Goal: Information Seeking & Learning: Learn about a topic

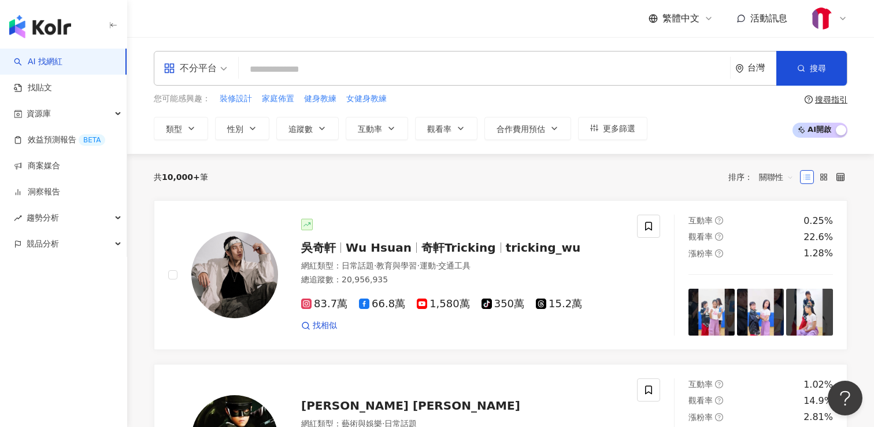
click at [325, 69] on input "search" at bounding box center [484, 69] width 482 height 22
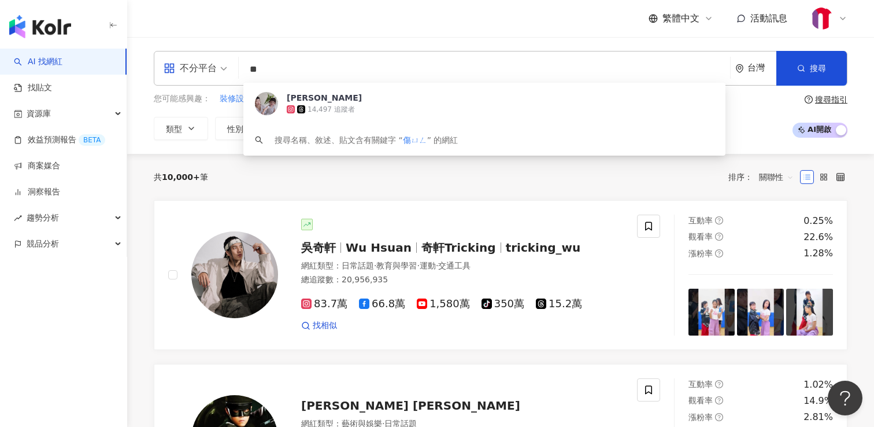
type input "*"
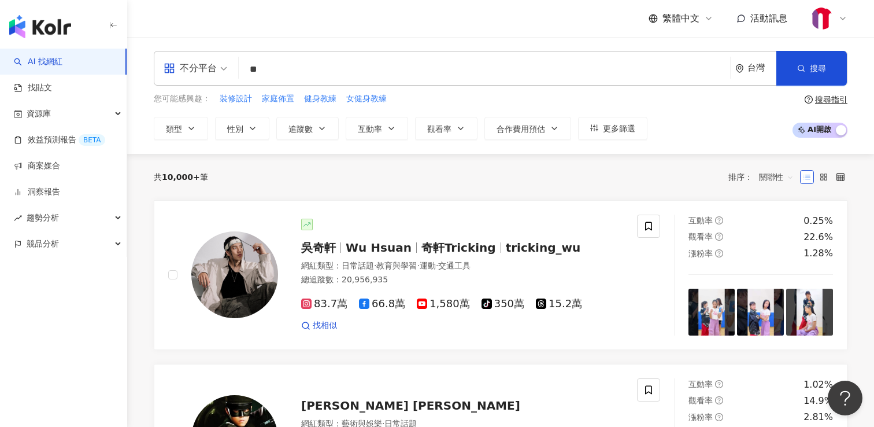
type input "**"
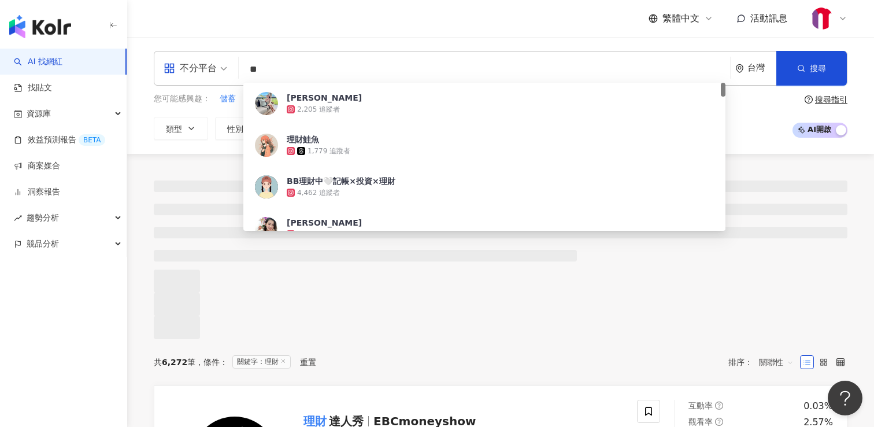
click at [145, 166] on div at bounding box center [500, 246] width 747 height 185
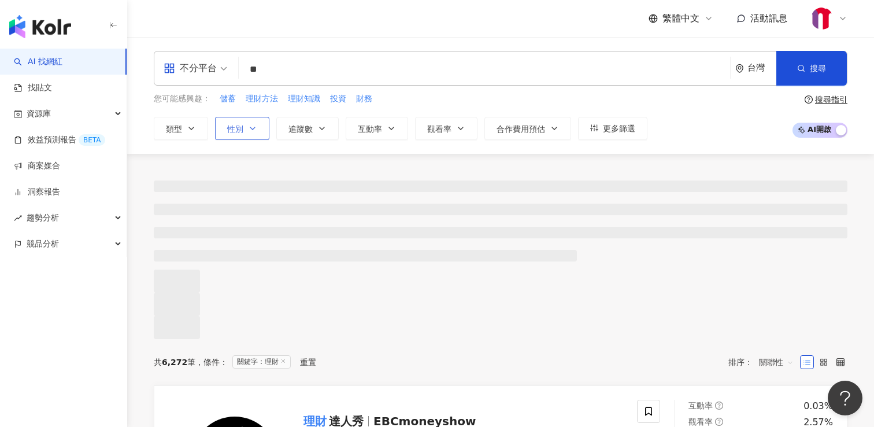
click at [255, 128] on icon "button" at bounding box center [252, 128] width 9 height 9
click at [302, 172] on span "男" at bounding box center [310, 166] width 17 height 13
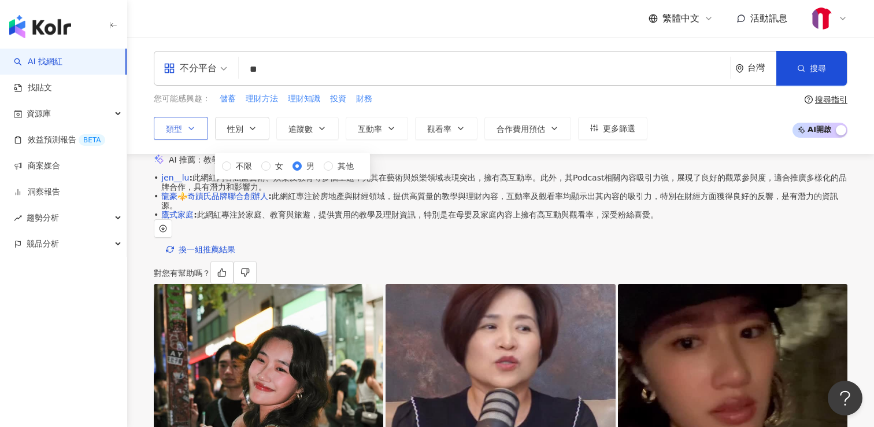
click at [192, 125] on icon "button" at bounding box center [191, 128] width 9 height 9
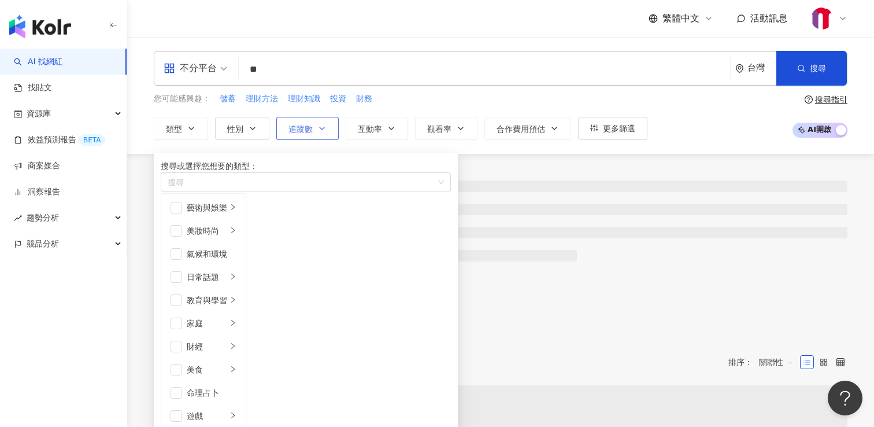
click at [312, 128] on span "追蹤數" at bounding box center [301, 128] width 24 height 9
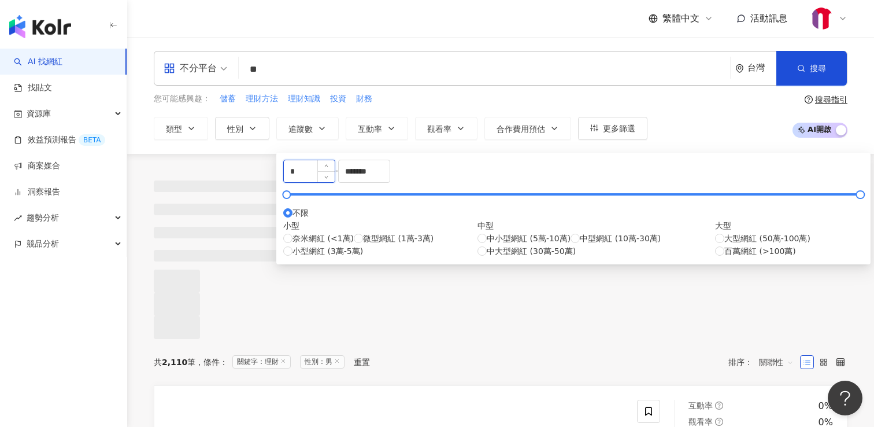
click at [335, 171] on input "*" at bounding box center [309, 171] width 51 height 22
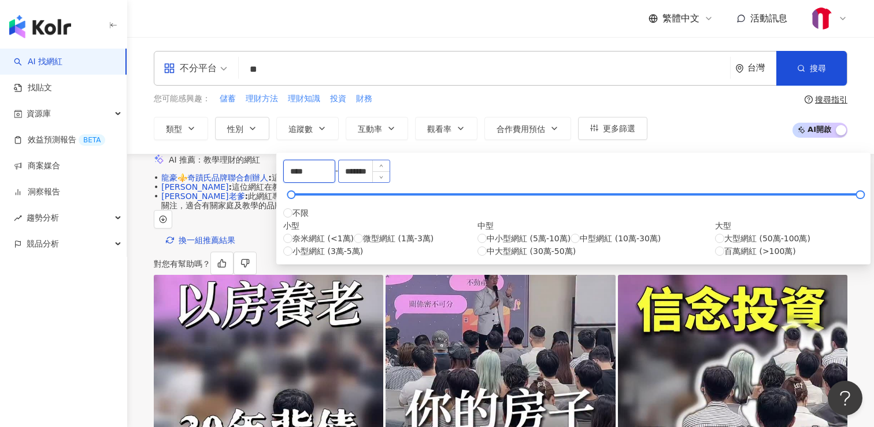
type input "****"
click at [390, 175] on input "*******" at bounding box center [364, 171] width 51 height 22
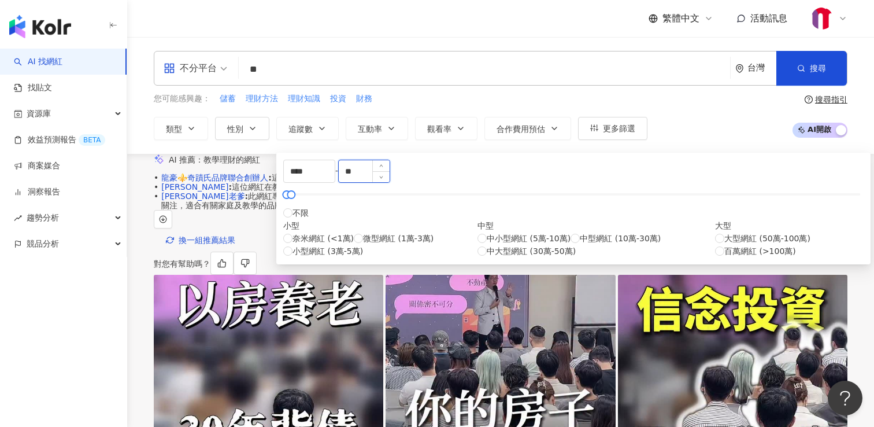
type input "*"
type input "*****"
click at [501, 211] on div "**** - ***** 不限 小型 奈米網紅 (<1萬) 微型網紅 (1萬-3萬) 小型網紅 (3萬-5萬) 中型 中小型網紅 (5萬-10萬) 中型網紅 …" at bounding box center [573, 209] width 581 height 98
click at [335, 181] on input "****" at bounding box center [309, 171] width 51 height 22
type input "*"
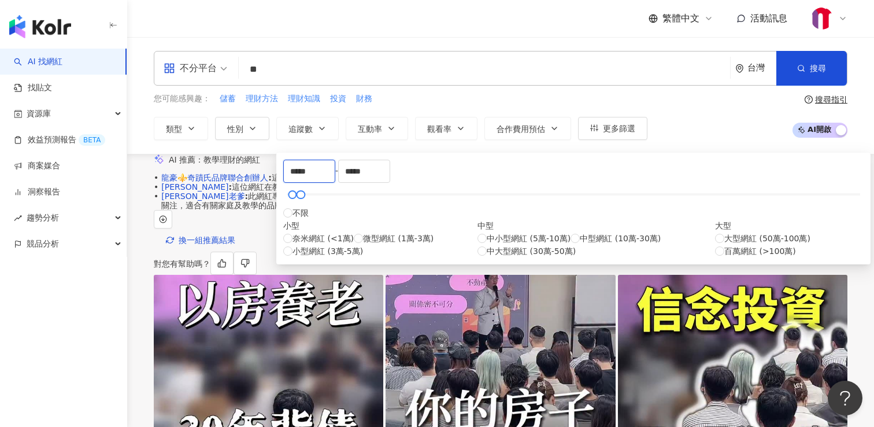
type input "*****"
click at [363, 206] on div "***** - ***** 不限 小型 奈米網紅 (<1萬) 微型網紅 (1萬-3萬) 小型網紅 (3萬-5萬) 中型 中小型網紅 (5萬-10萬) 中型網紅…" at bounding box center [573, 209] width 581 height 98
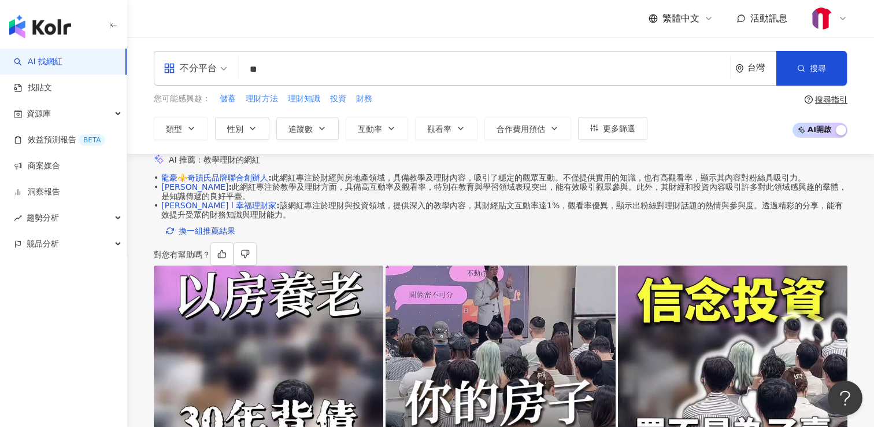
scroll to position [18, 0]
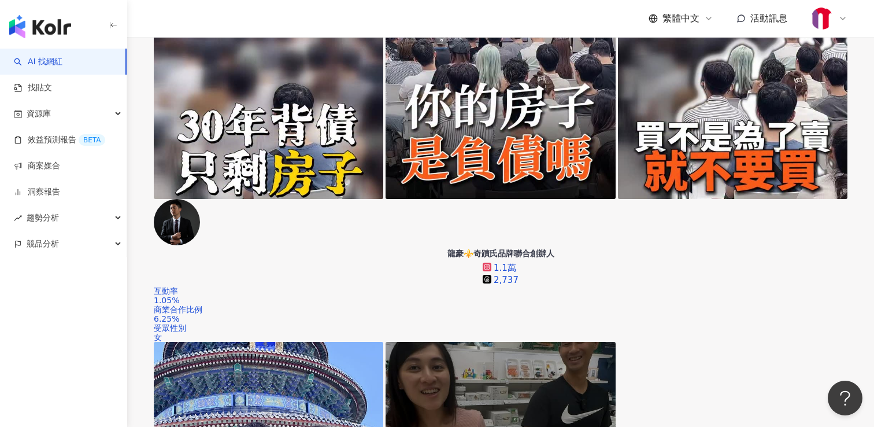
scroll to position [301, 0]
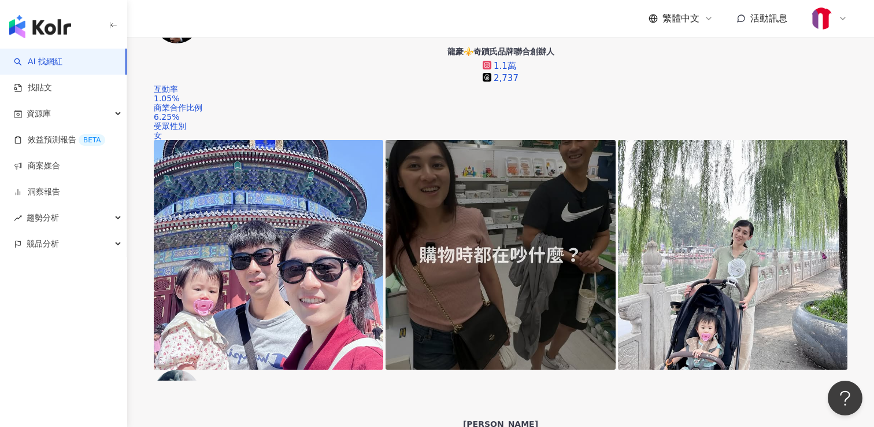
scroll to position [514, 0]
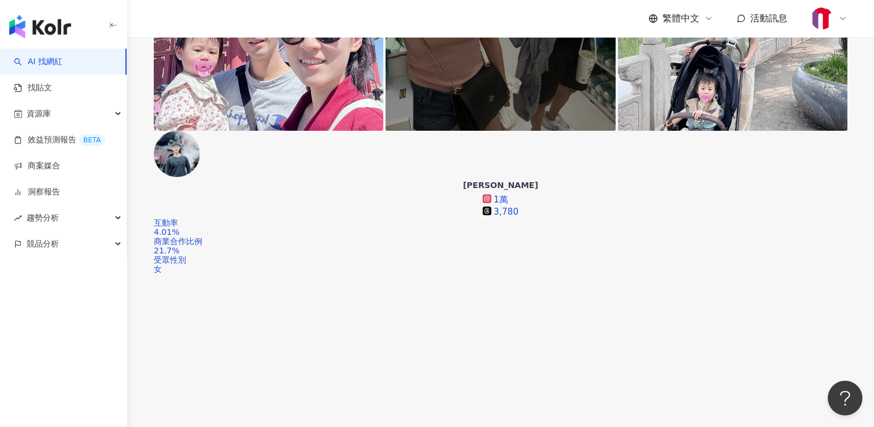
scroll to position [756, 0]
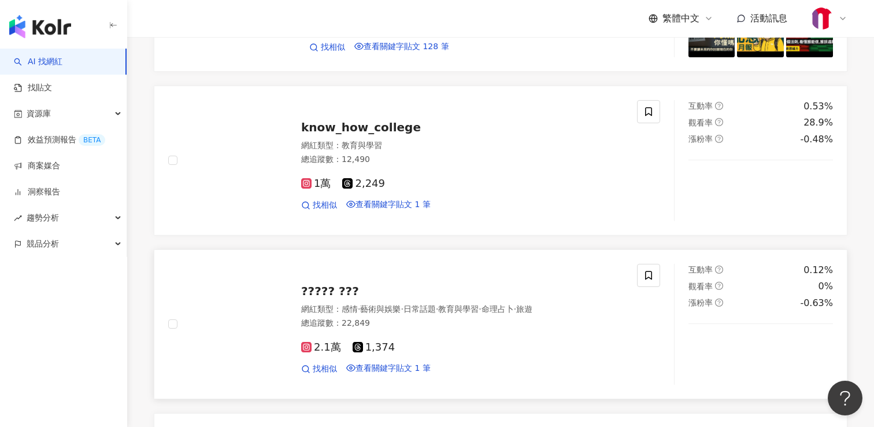
scroll to position [2650, 0]
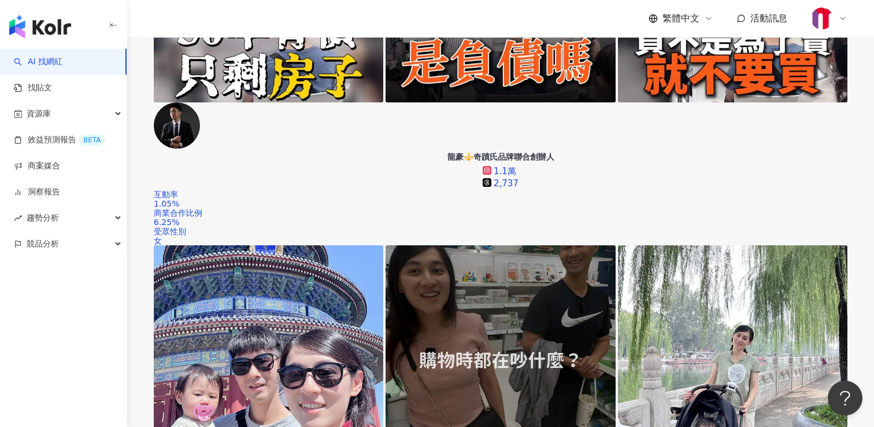
scroll to position [314, 0]
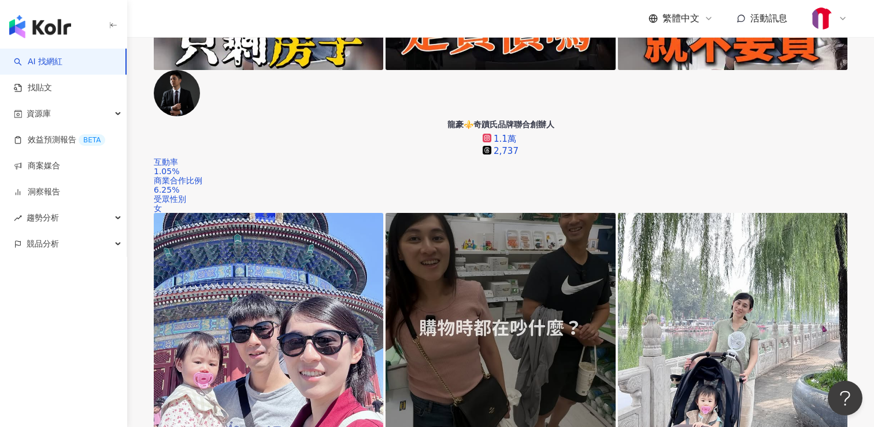
scroll to position [444, 0]
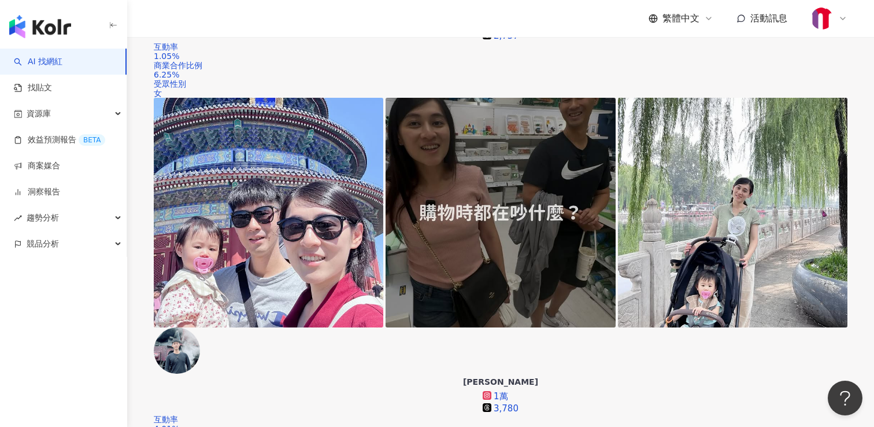
scroll to position [576, 0]
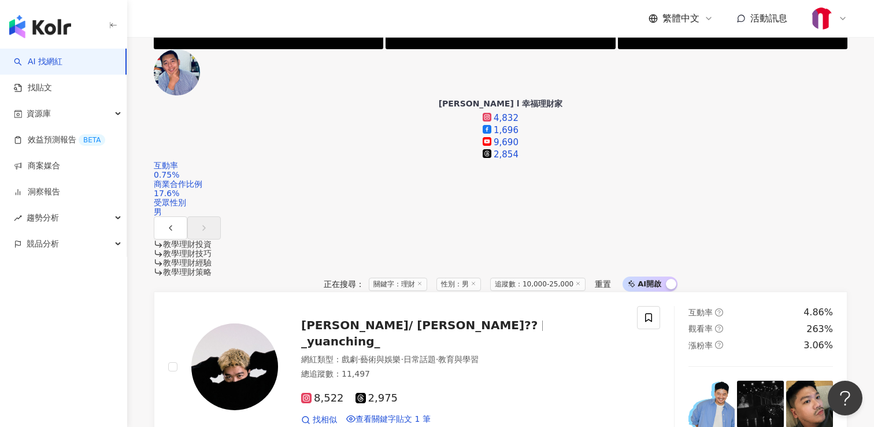
scroll to position [1223, 0]
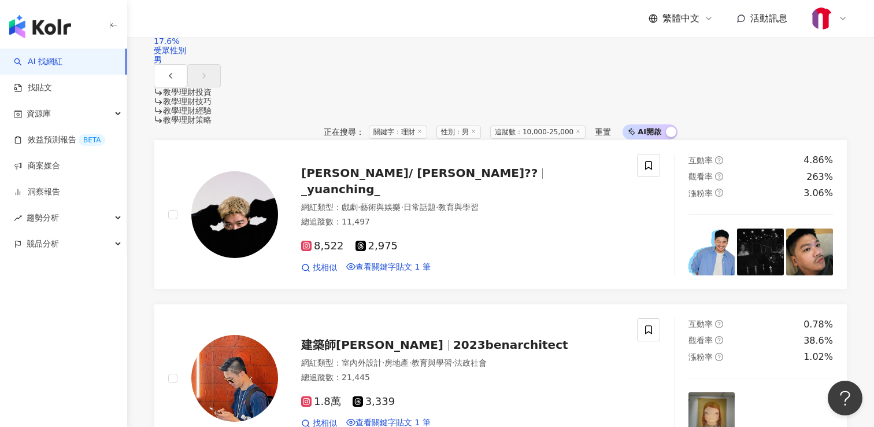
scroll to position [1381, 0]
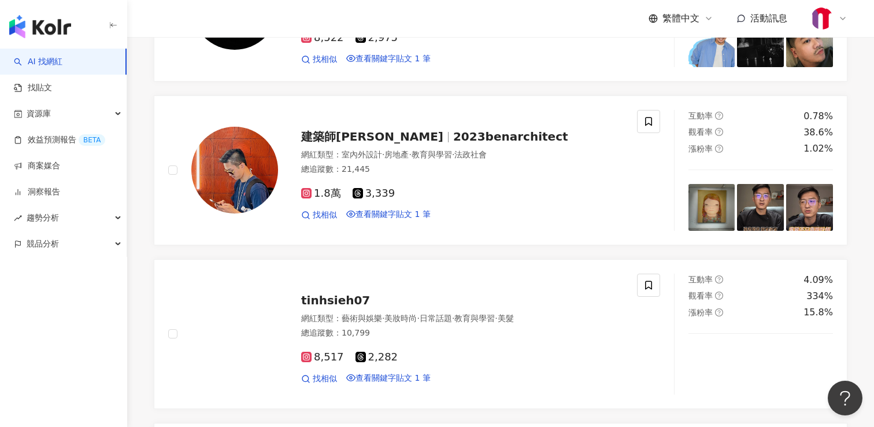
scroll to position [1570, 0]
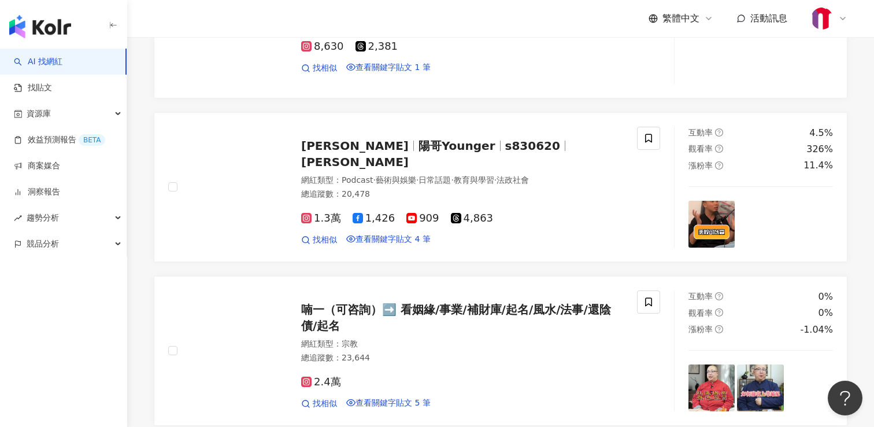
scroll to position [2069, 0]
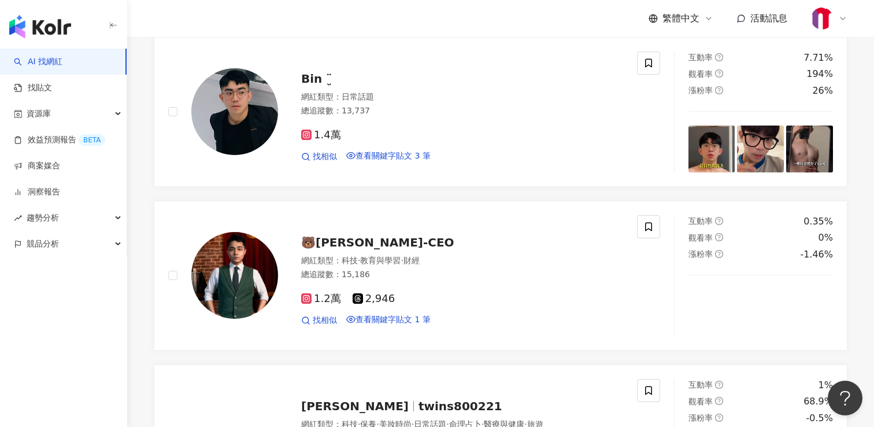
scroll to position [2462, 0]
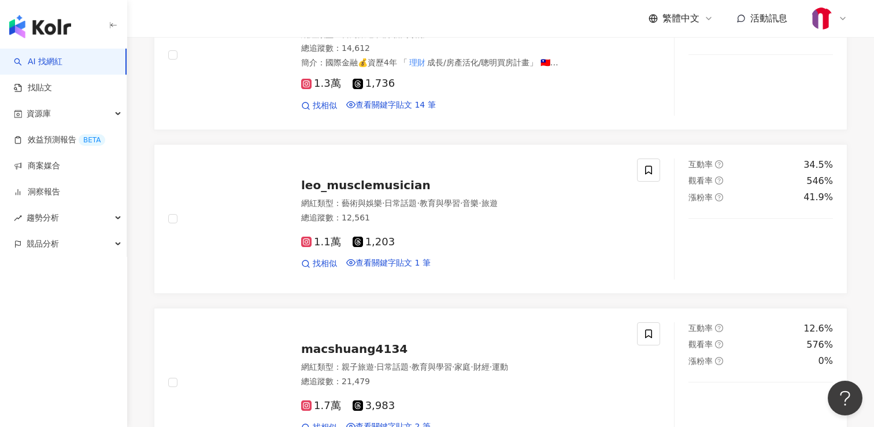
scroll to position [1459, 0]
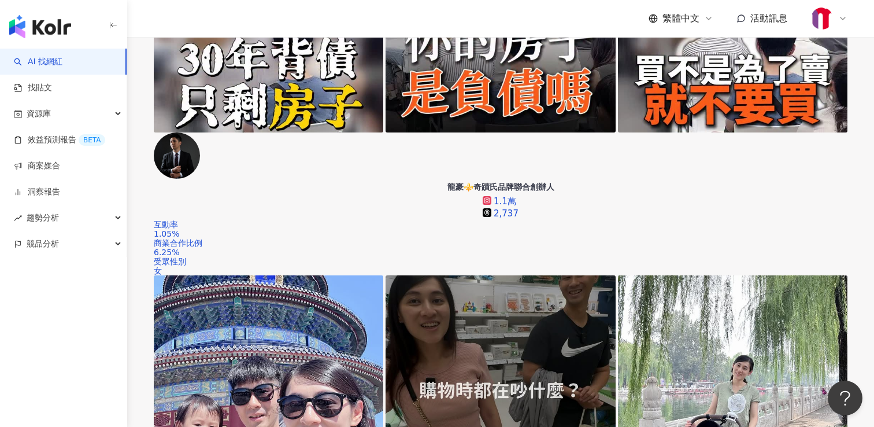
scroll to position [382, 0]
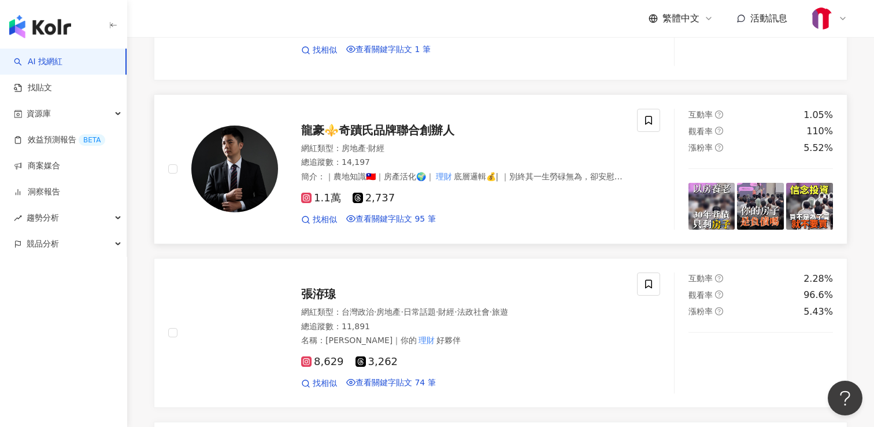
scroll to position [2398, 0]
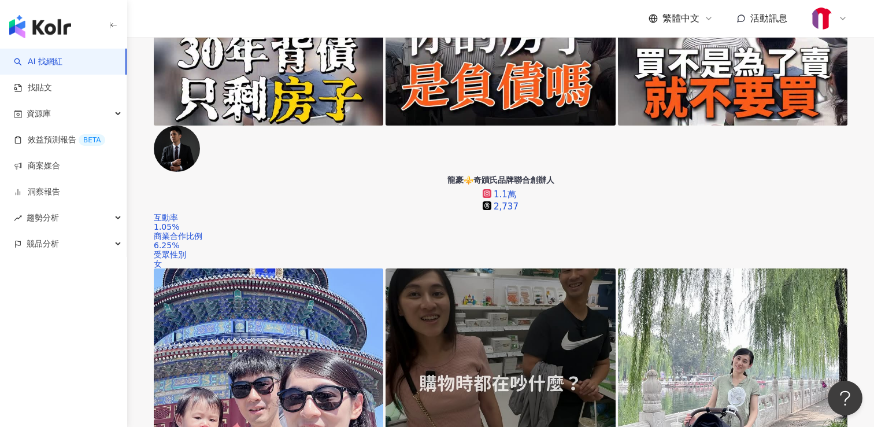
scroll to position [406, 0]
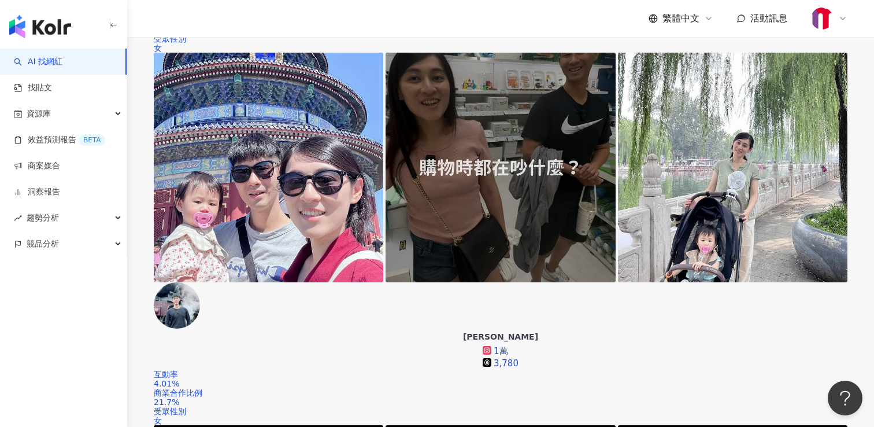
scroll to position [605, 0]
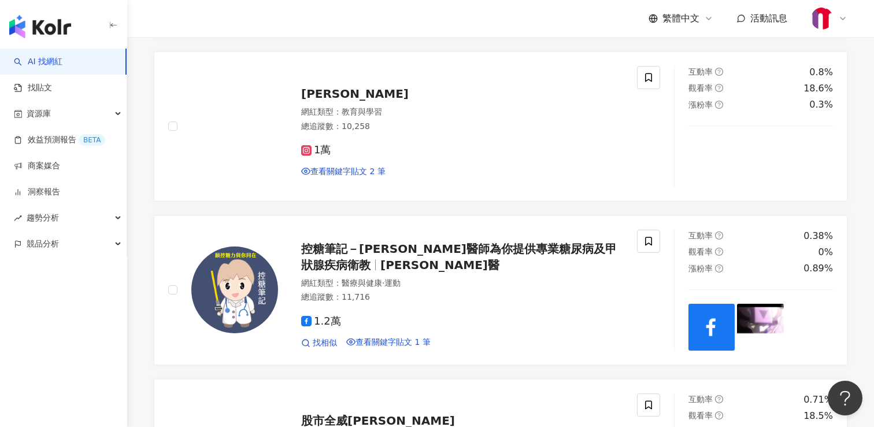
scroll to position [1778, 0]
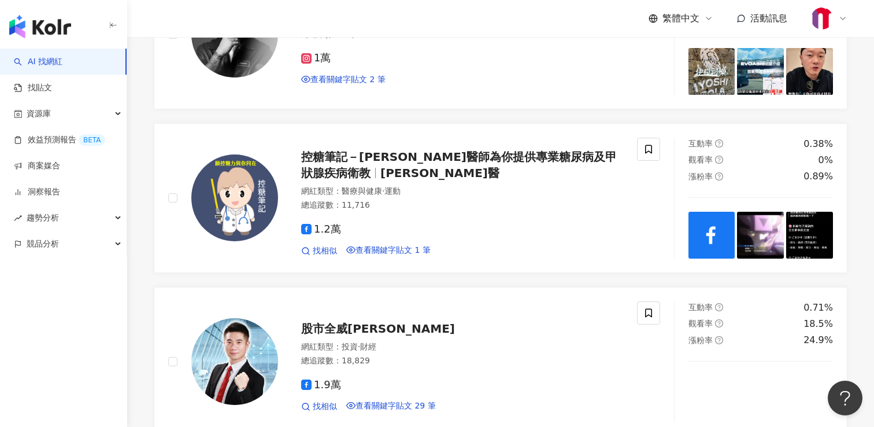
scroll to position [1885, 0]
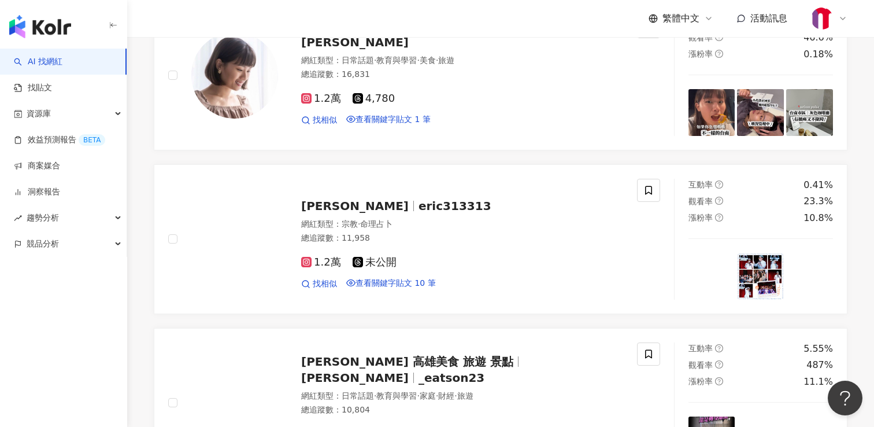
scroll to position [2531, 0]
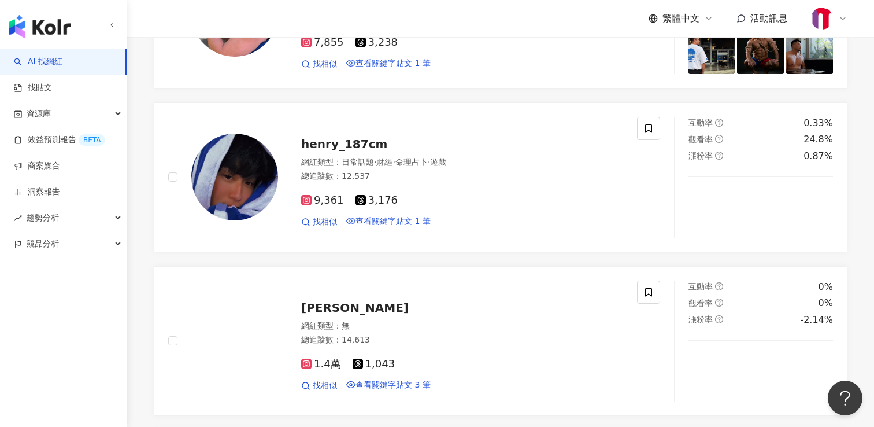
scroll to position [2060, 0]
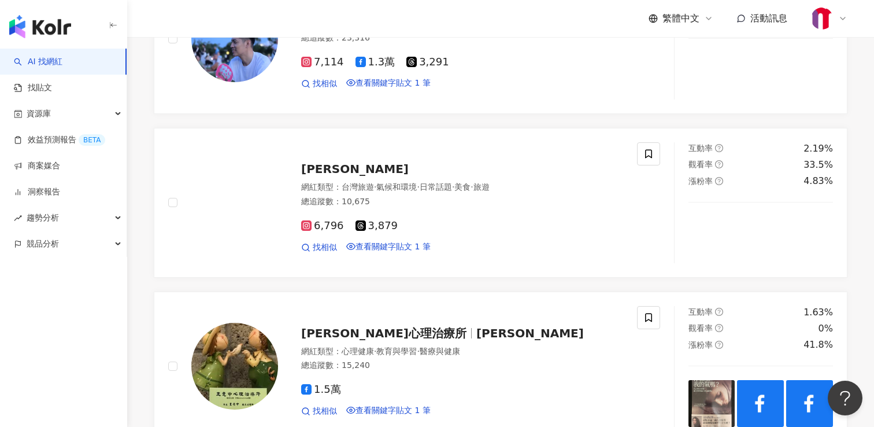
scroll to position [1698, 0]
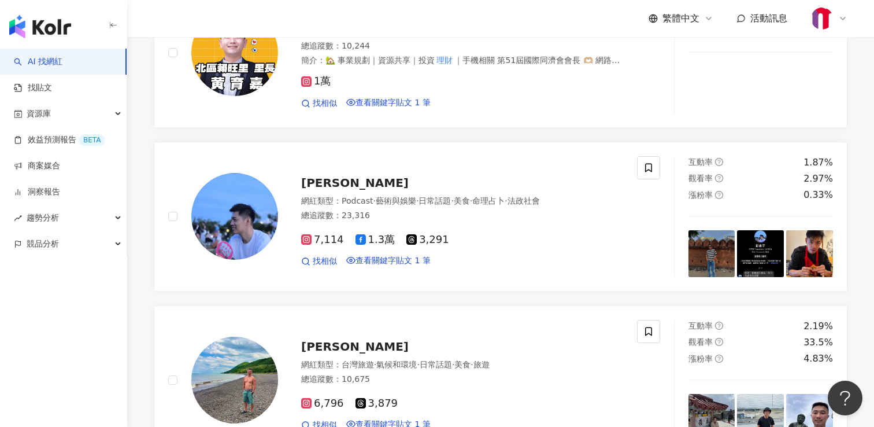
scroll to position [1509, 0]
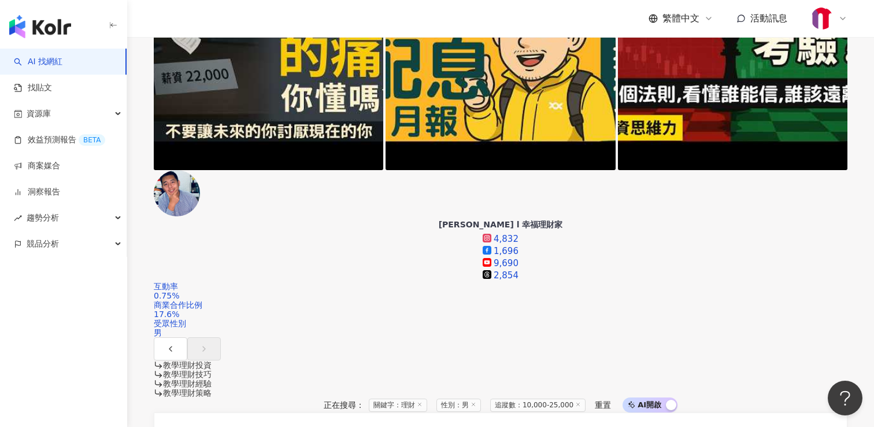
scroll to position [1038, 0]
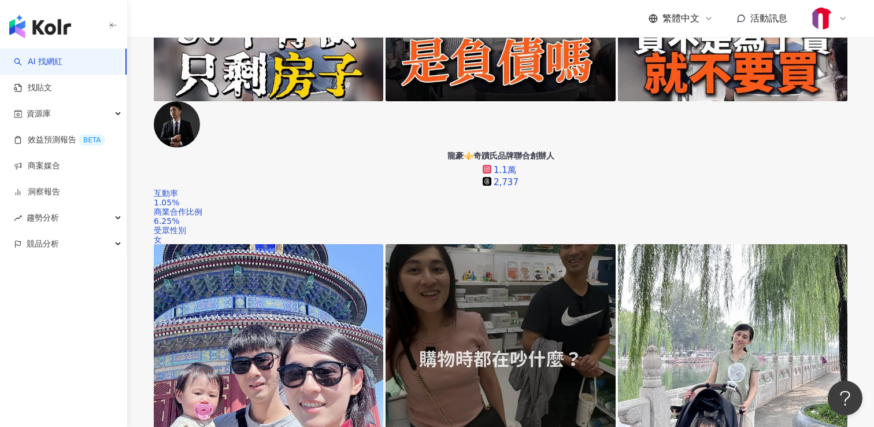
scroll to position [358, 0]
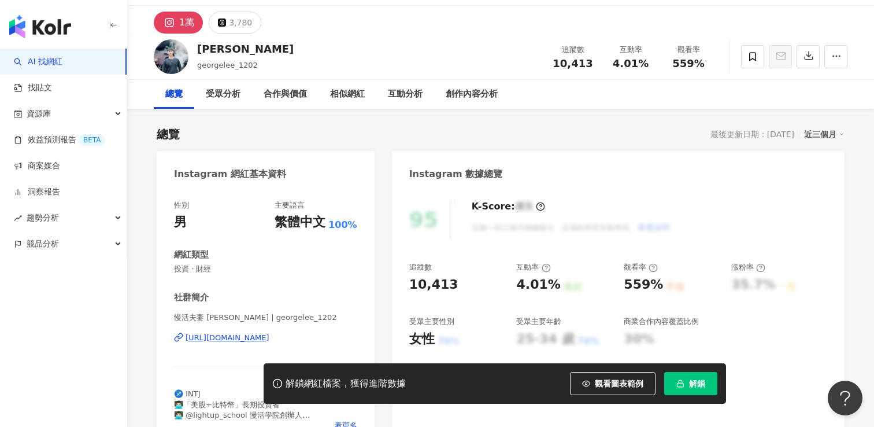
scroll to position [48, 0]
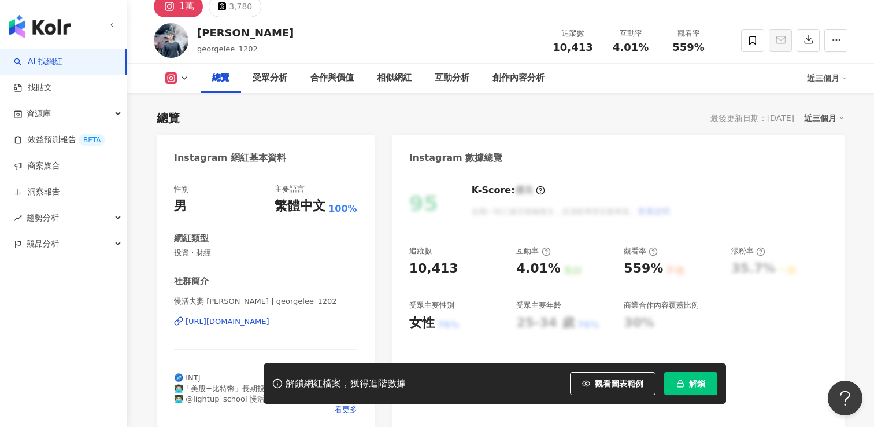
click at [211, 326] on div "[URL][DOMAIN_NAME]" at bounding box center [228, 321] width 84 height 10
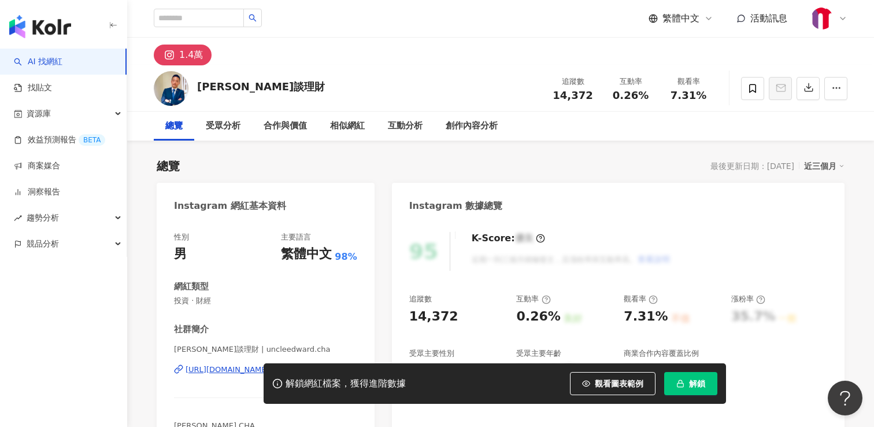
click at [210, 369] on div "解鎖網紅檔案，獲得進階數據 觀看圖表範例 解鎖" at bounding box center [437, 383] width 874 height 40
click at [216, 368] on div "解鎖網紅檔案，獲得進階數據 觀看圖表範例 解鎖" at bounding box center [437, 383] width 874 height 40
click at [216, 370] on div "解鎖網紅檔案，獲得進階數據 觀看圖表範例 解鎖" at bounding box center [437, 383] width 874 height 40
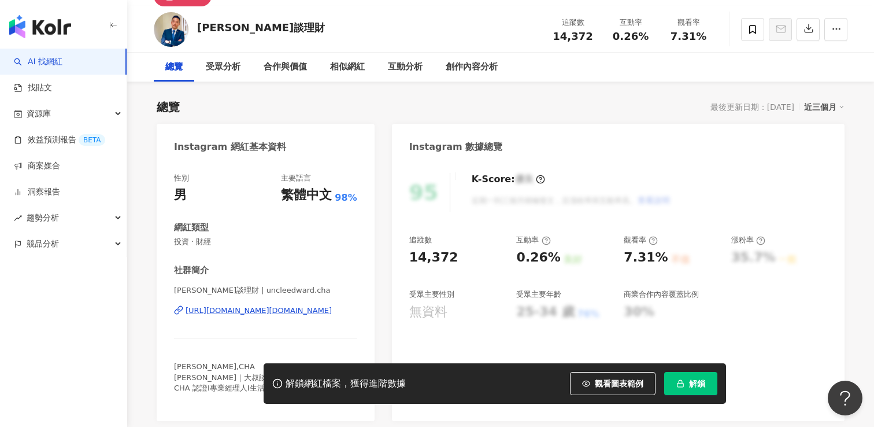
scroll to position [64, 0]
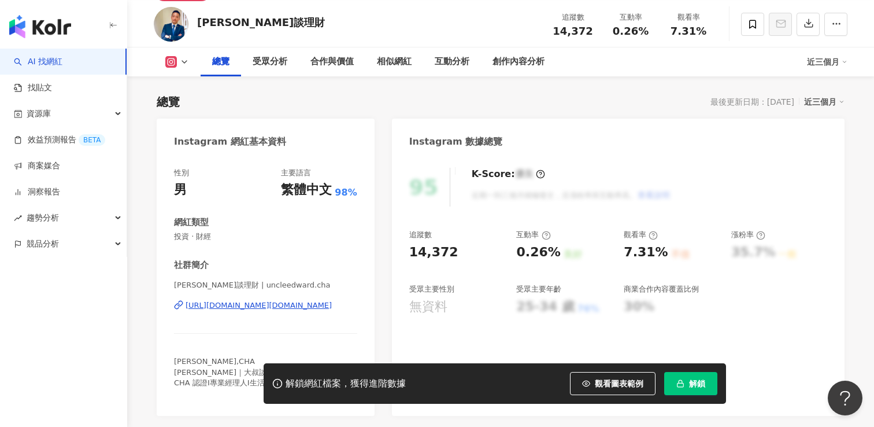
click at [228, 306] on div "https://www.instagram.com/uncleedward.cha/" at bounding box center [259, 305] width 146 height 10
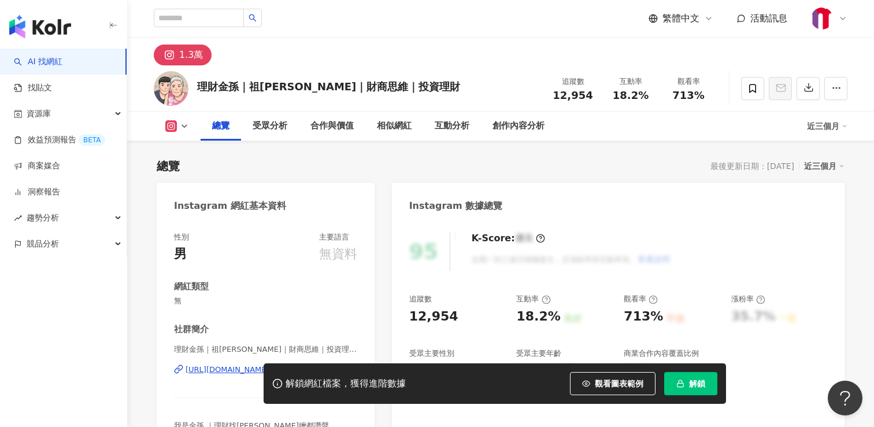
scroll to position [47, 0]
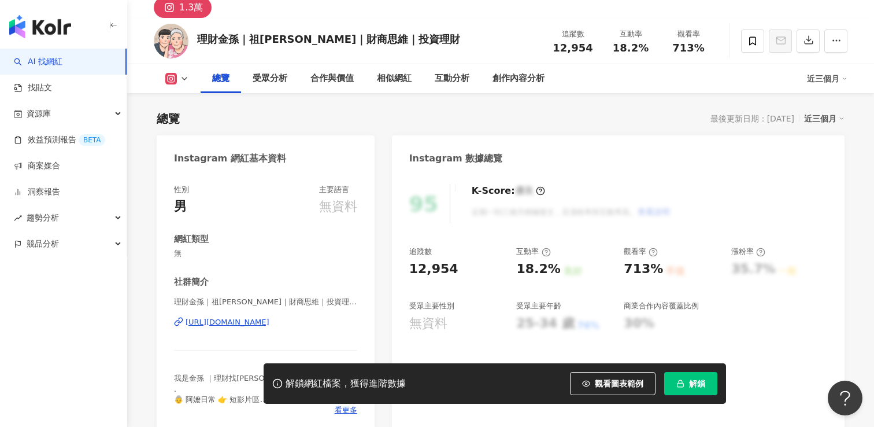
click at [226, 324] on div "https://www.instagram.com/54chenchen?igsh=MXl5d256eHZjengz" at bounding box center [228, 322] width 84 height 10
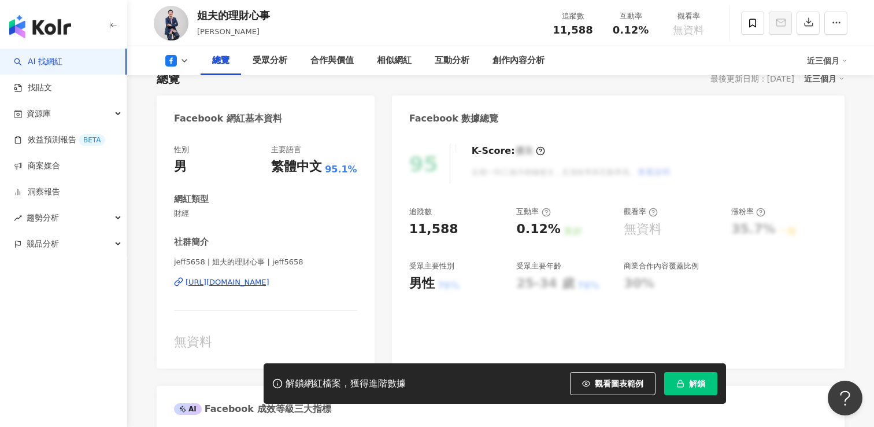
scroll to position [94, 0]
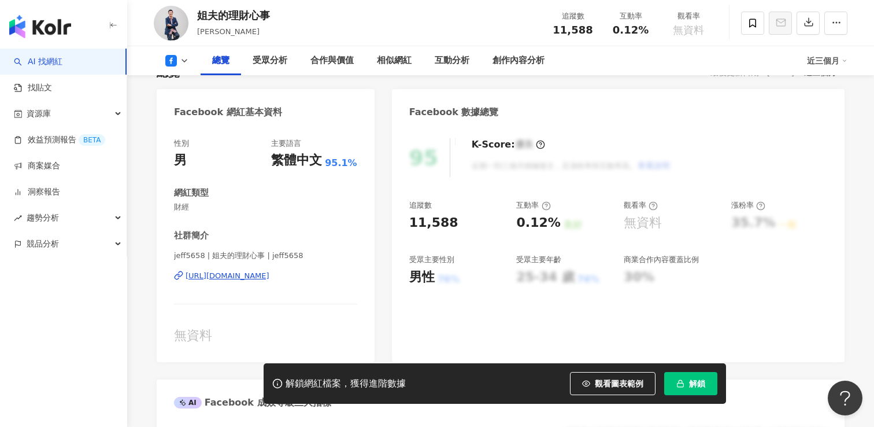
click at [269, 279] on div "https://www.facebook.com/149631278562103" at bounding box center [228, 276] width 84 height 10
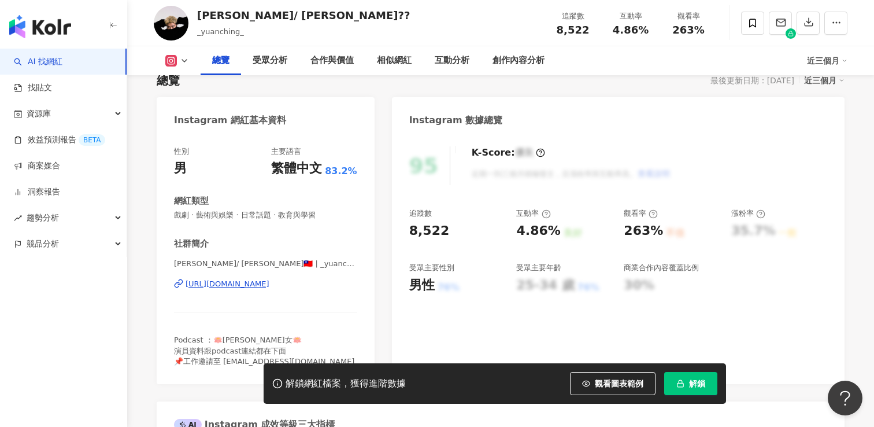
scroll to position [105, 0]
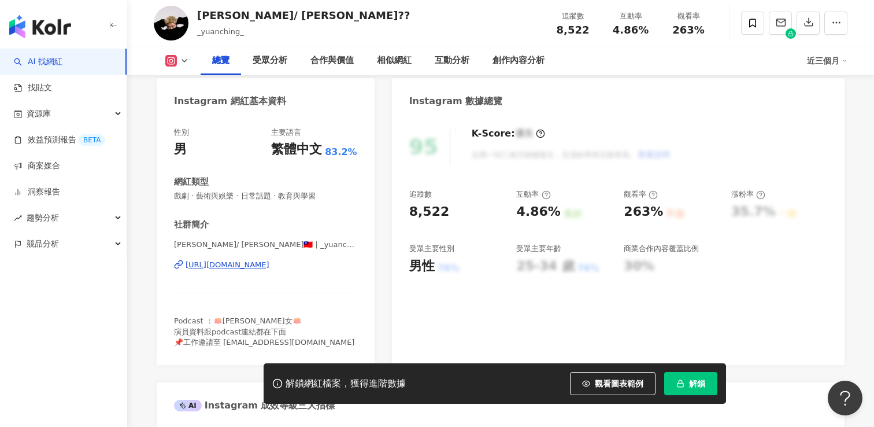
click at [269, 268] on div "https://www.instagram.com/_yuanching_/" at bounding box center [228, 265] width 84 height 10
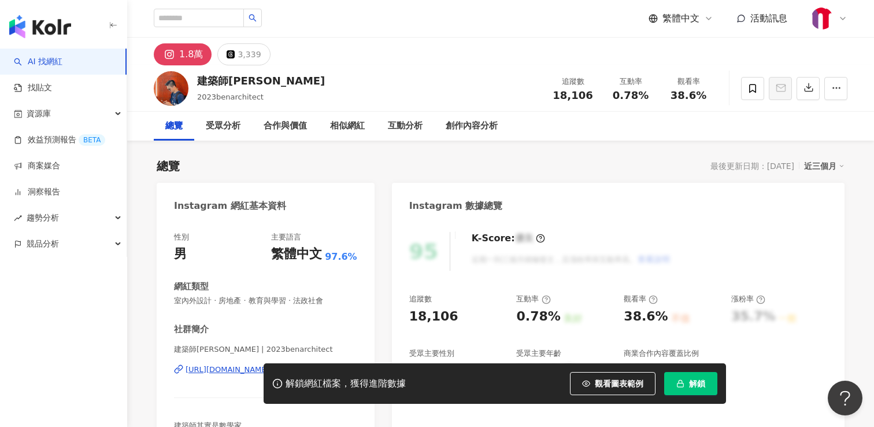
click at [212, 370] on div "解鎖網紅檔案，獲得進階數據 觀看圖表範例 解鎖" at bounding box center [437, 383] width 874 height 40
click at [215, 369] on div "解鎖網紅檔案，獲得進階數據 觀看圖表範例 解鎖" at bounding box center [437, 383] width 874 height 40
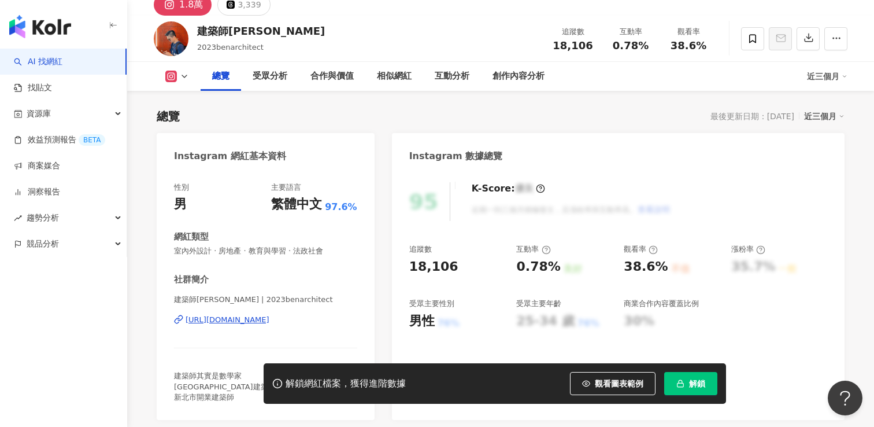
scroll to position [61, 0]
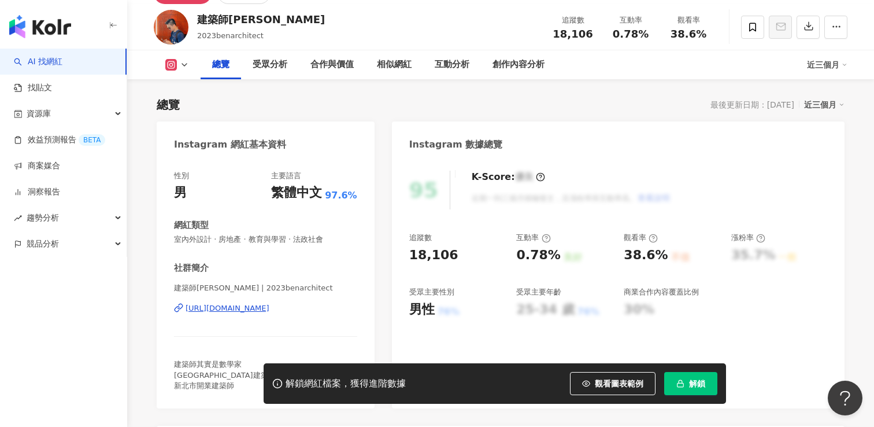
click at [239, 312] on div "https://www.instagram.com/2023benarchitect/" at bounding box center [228, 308] width 84 height 10
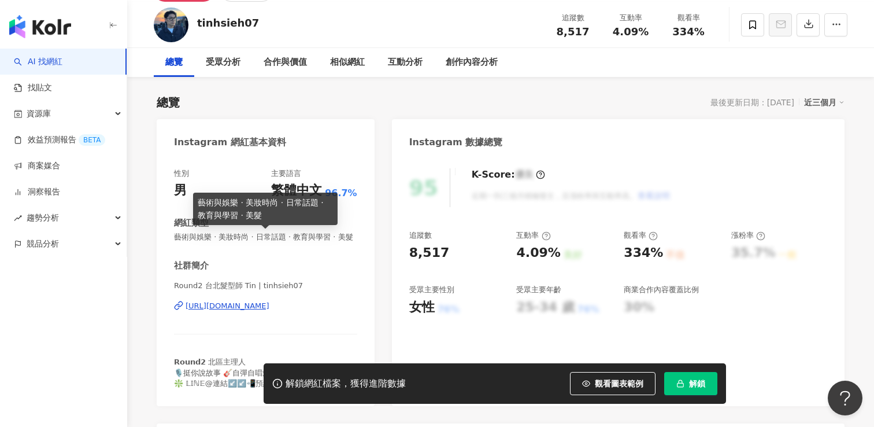
scroll to position [68, 0]
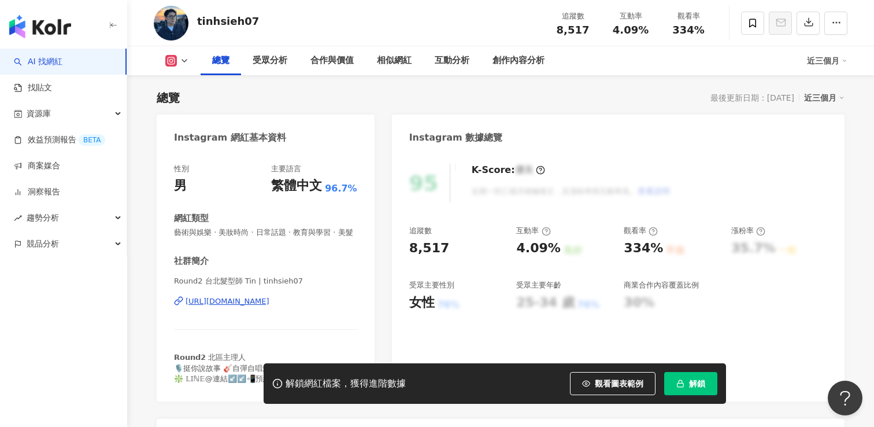
click at [241, 299] on div "https://www.instagram.com/tinhsieh07/" at bounding box center [228, 301] width 84 height 10
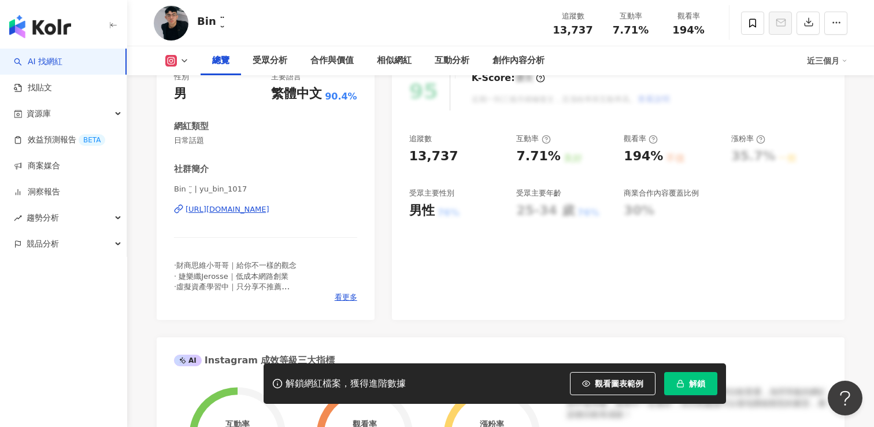
scroll to position [174, 0]
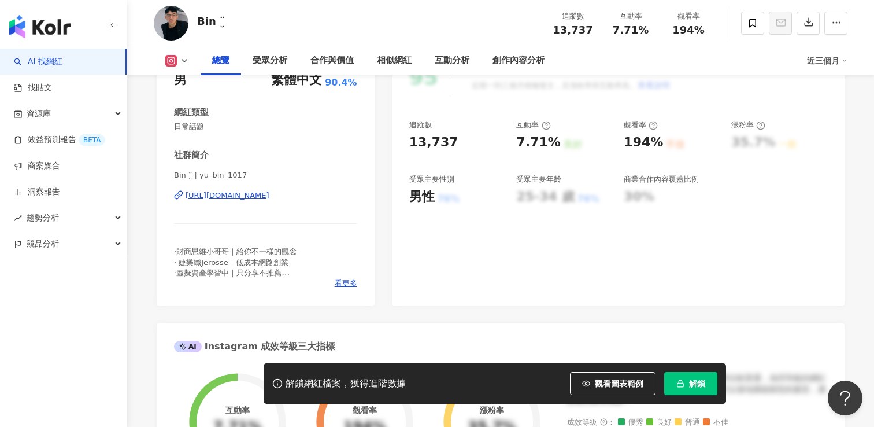
click at [269, 194] on div "https://www.instagram.com/yu_bin_1017/" at bounding box center [228, 195] width 84 height 10
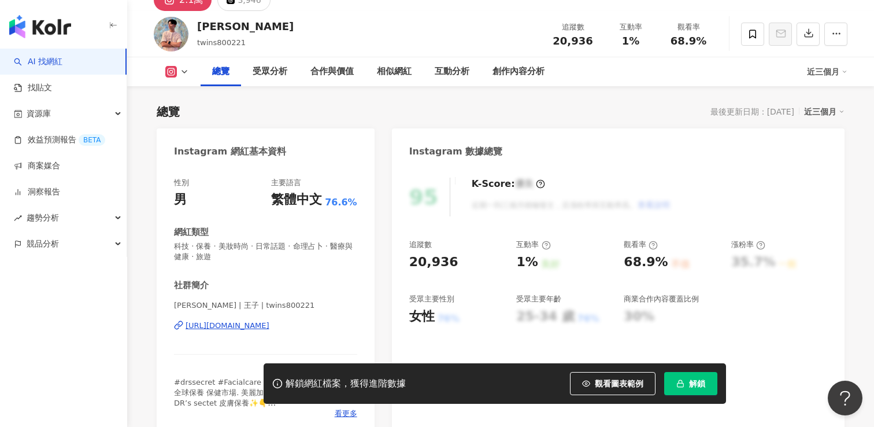
scroll to position [57, 0]
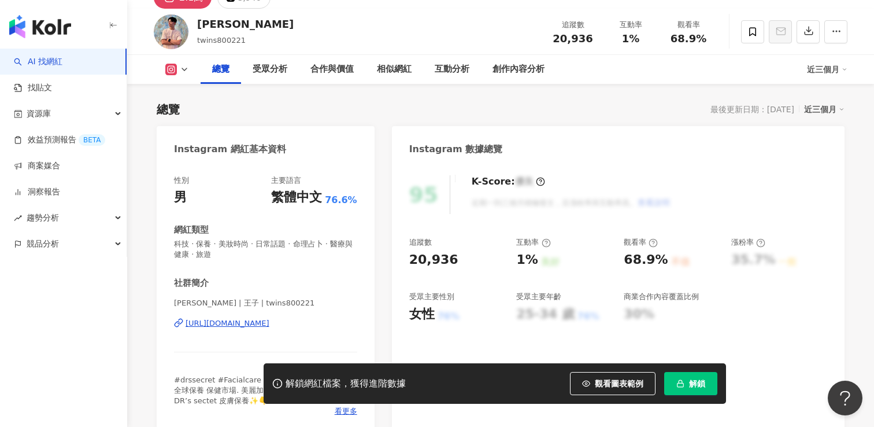
click at [234, 321] on div "[URL][DOMAIN_NAME]" at bounding box center [228, 323] width 84 height 10
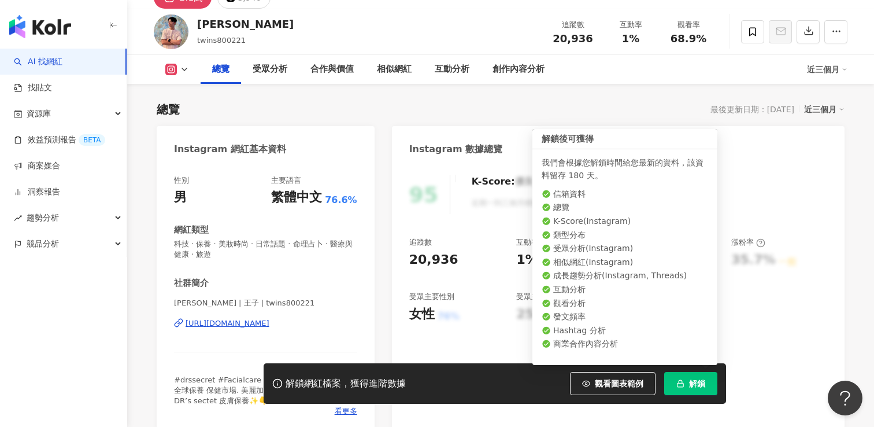
click at [697, 387] on span "解鎖" at bounding box center [697, 383] width 16 height 9
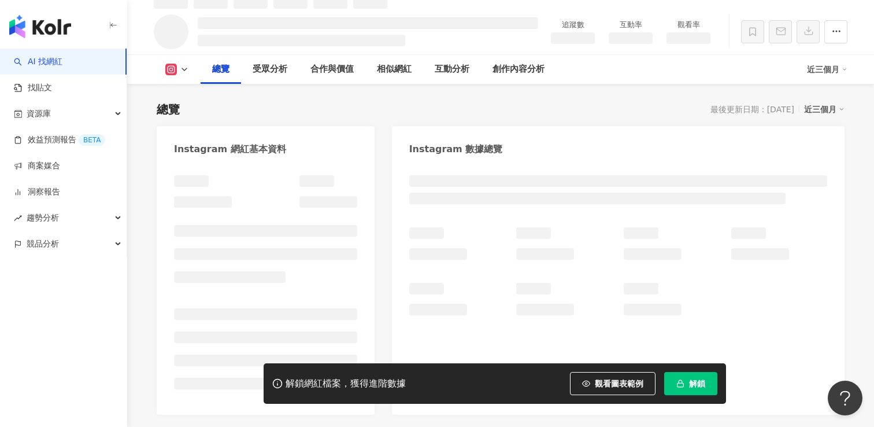
scroll to position [69, 0]
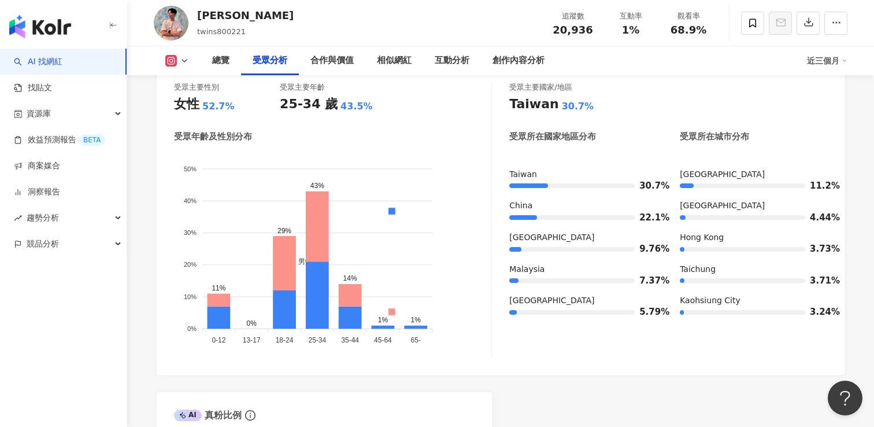
scroll to position [1047, 0]
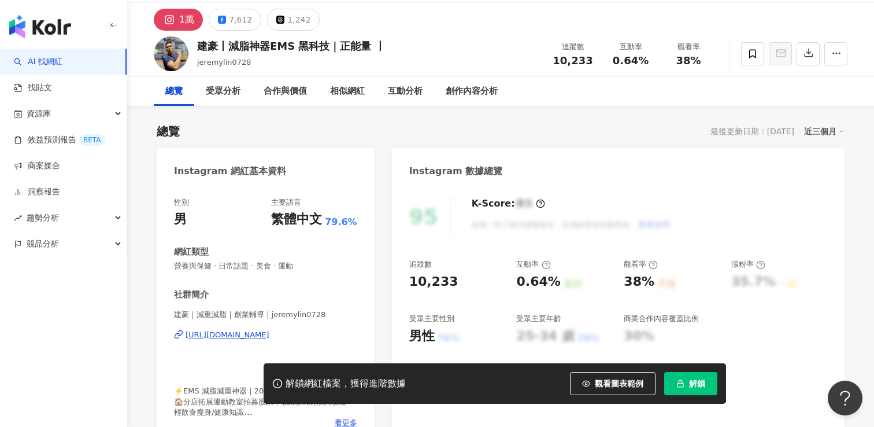
scroll to position [38, 0]
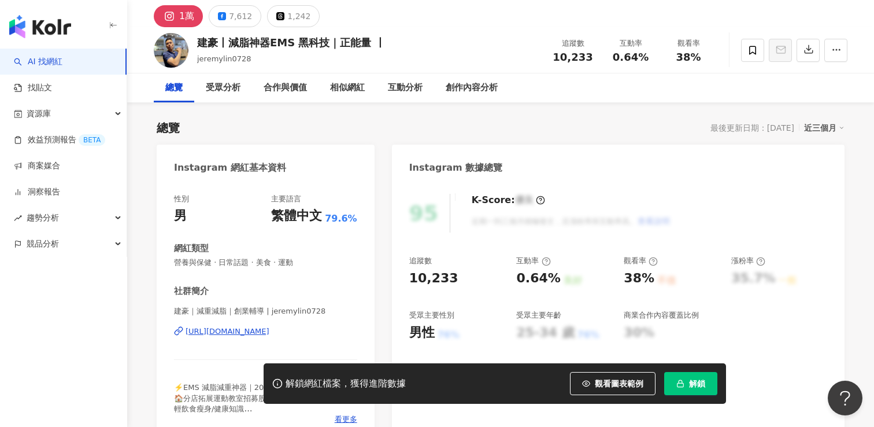
click at [235, 330] on div "https://www.instagram.com/jeremylin0728/" at bounding box center [228, 331] width 84 height 10
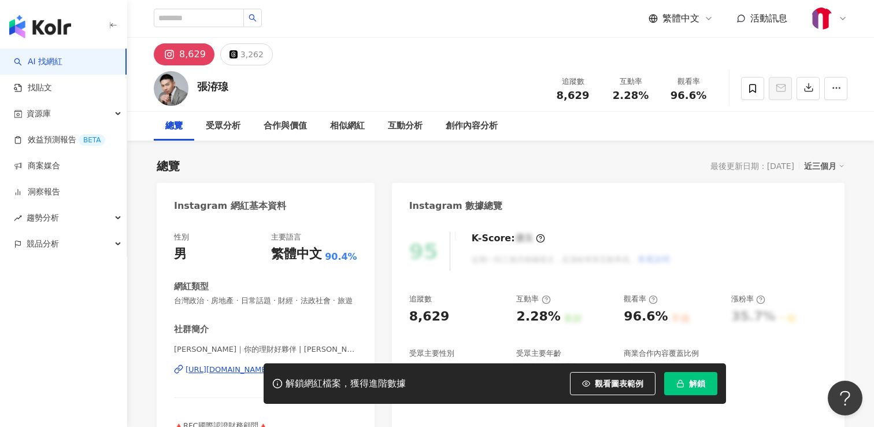
scroll to position [103, 0]
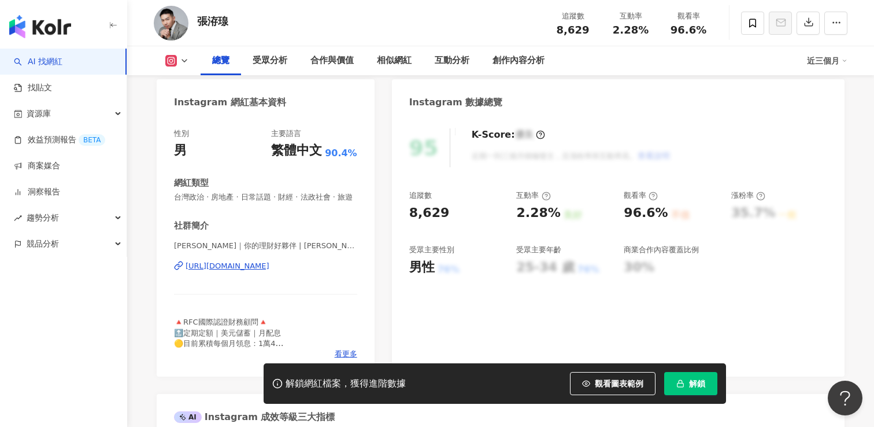
click at [269, 266] on div "[URL][DOMAIN_NAME]" at bounding box center [228, 266] width 84 height 10
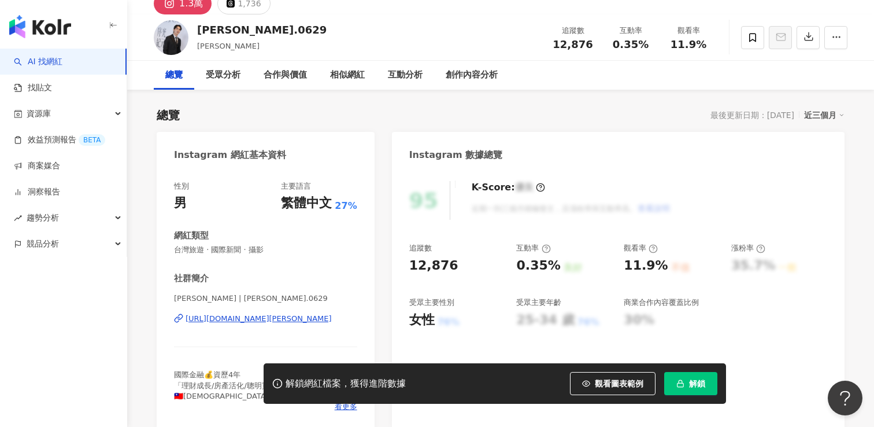
scroll to position [55, 0]
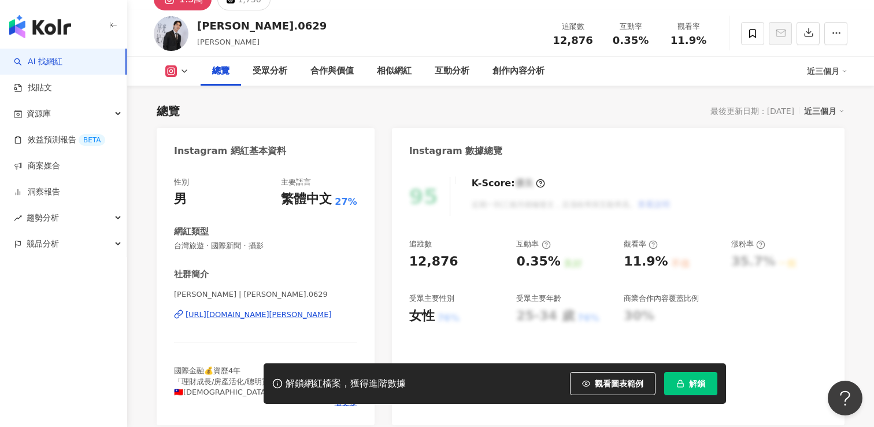
click at [258, 315] on div "https://www.instagram.com/eric.0629/" at bounding box center [259, 314] width 146 height 10
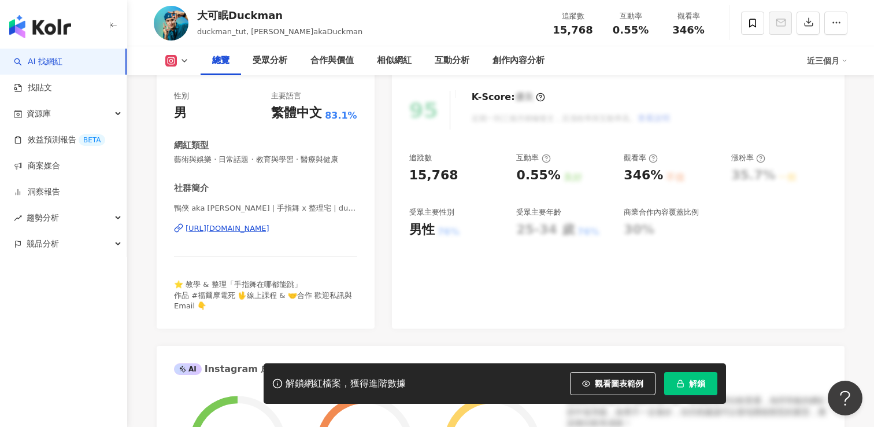
scroll to position [142, 0]
click at [256, 226] on div "[URL][DOMAIN_NAME]" at bounding box center [228, 227] width 84 height 10
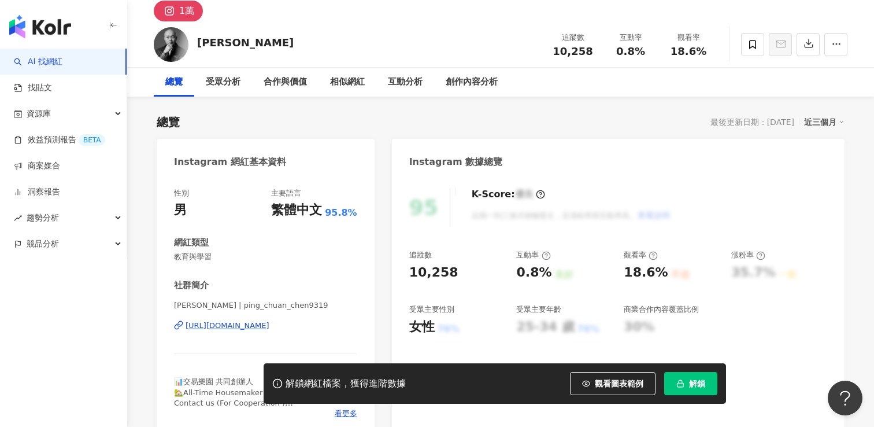
scroll to position [63, 0]
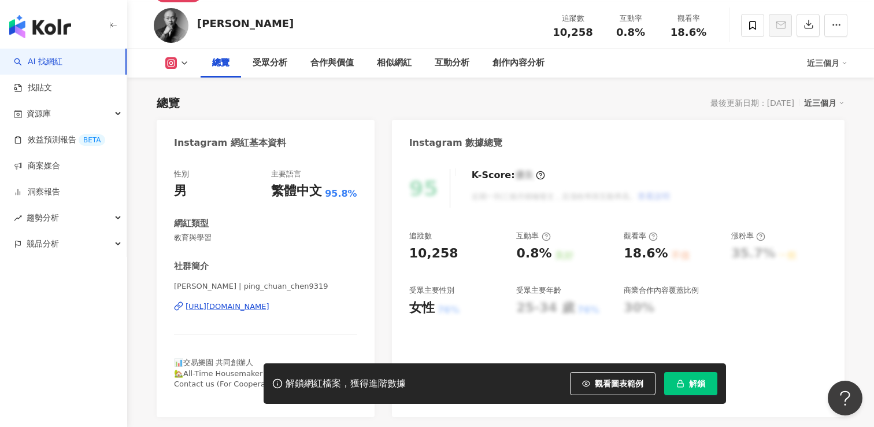
click at [231, 305] on div "https://www.instagram.com/ping_chuan_chen9319/" at bounding box center [228, 306] width 84 height 10
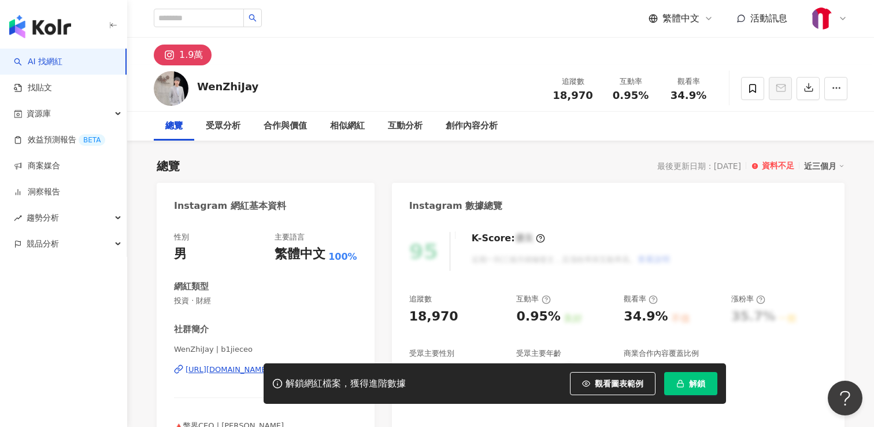
click at [223, 369] on div "解鎖網紅檔案，獲得進階數據 觀看圖表範例 解鎖" at bounding box center [437, 383] width 874 height 40
click at [216, 369] on div "解鎖網紅檔案，獲得進階數據 觀看圖表範例 解鎖" at bounding box center [437, 383] width 874 height 40
click at [216, 373] on div "解鎖網紅檔案，獲得進階數據 觀看圖表範例 解鎖" at bounding box center [437, 383] width 874 height 40
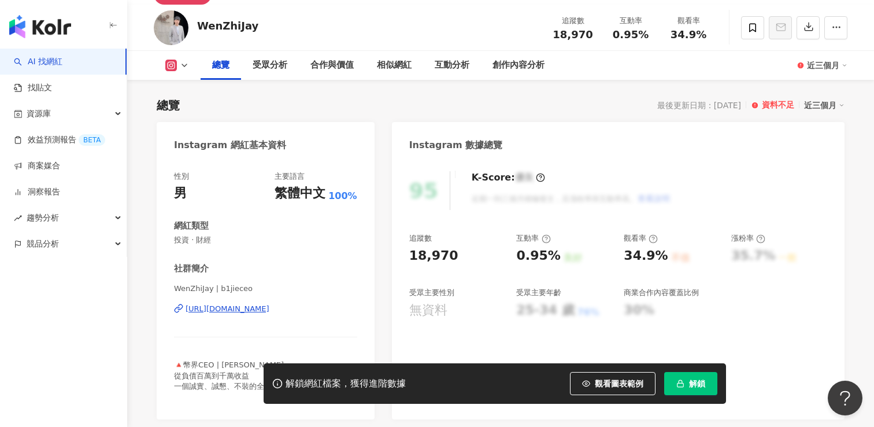
scroll to position [88, 0]
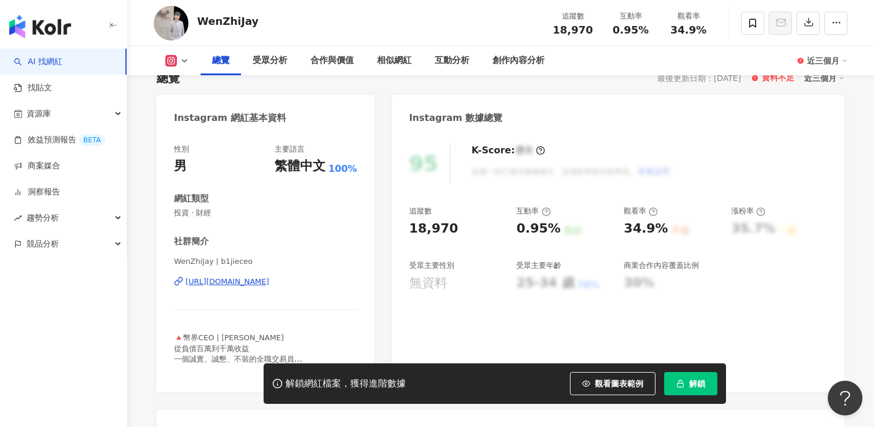
click at [229, 286] on div "[URL][DOMAIN_NAME]" at bounding box center [228, 281] width 84 height 10
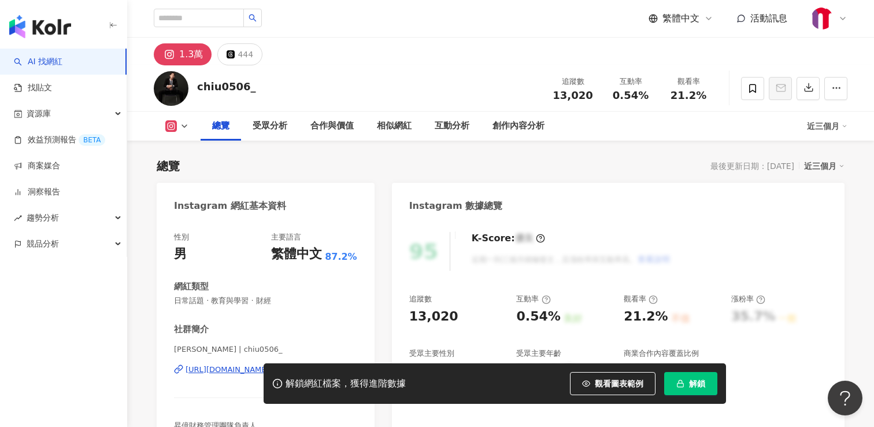
scroll to position [100, 0]
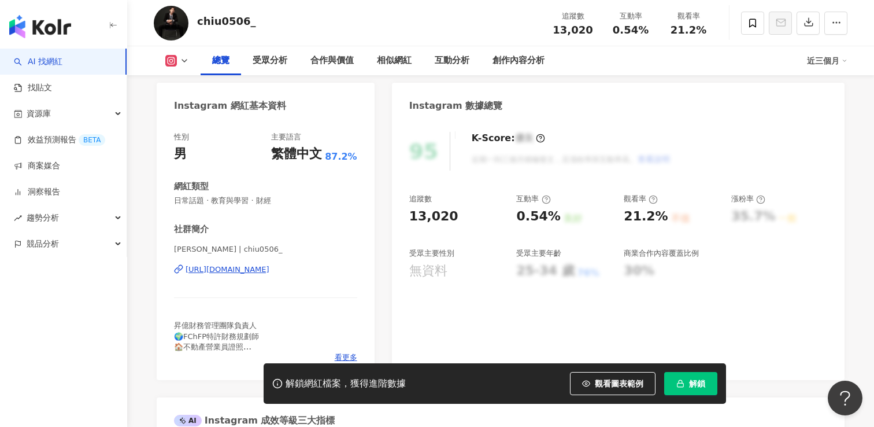
click at [260, 271] on div "[URL][DOMAIN_NAME]" at bounding box center [228, 269] width 84 height 10
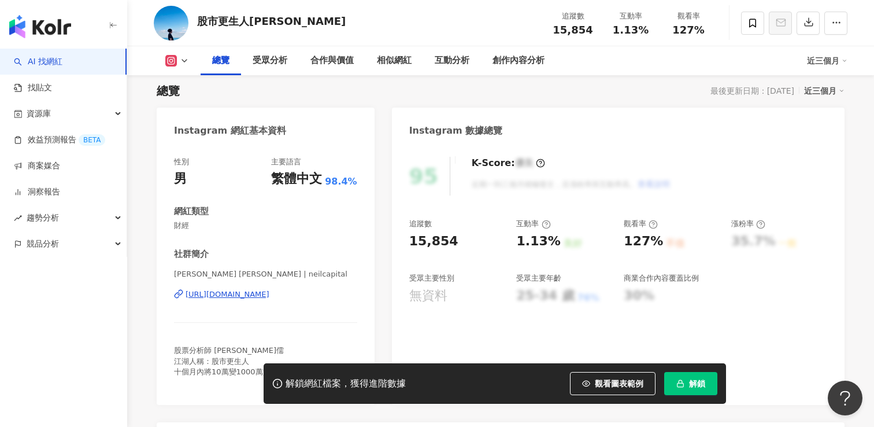
scroll to position [76, 0]
click at [252, 295] on div "https://www.instagram.com/neilcapital/" at bounding box center [228, 293] width 84 height 10
